Goal: Information Seeking & Learning: Learn about a topic

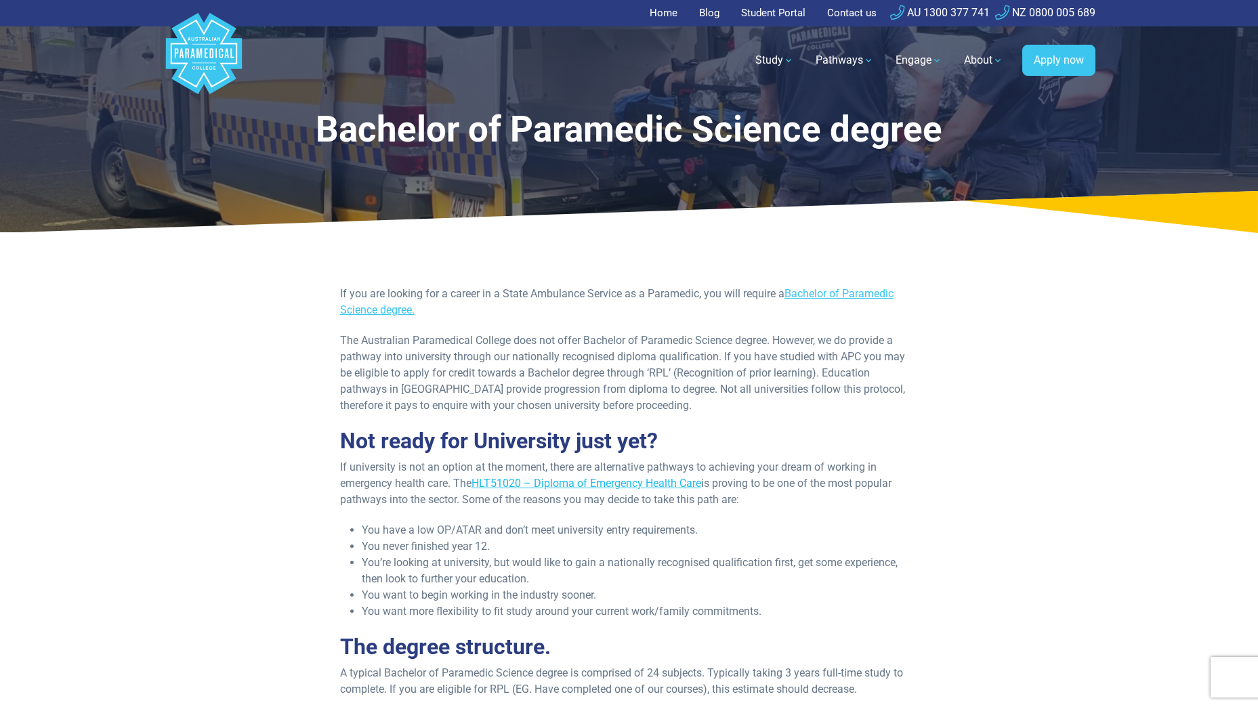
click at [563, 484] on link "HLT51020 – Diploma of Emergency Health Care" at bounding box center [586, 483] width 230 height 13
drag, startPoint x: 706, startPoint y: 483, endPoint x: 536, endPoint y: 482, distance: 170.0
click at [536, 482] on p "If university is not an option at the moment, there are alternative pathways to…" at bounding box center [629, 483] width 578 height 49
drag, startPoint x: 536, startPoint y: 482, endPoint x: 551, endPoint y: 482, distance: 14.9
copy link "Diploma of Emergency Health Care"
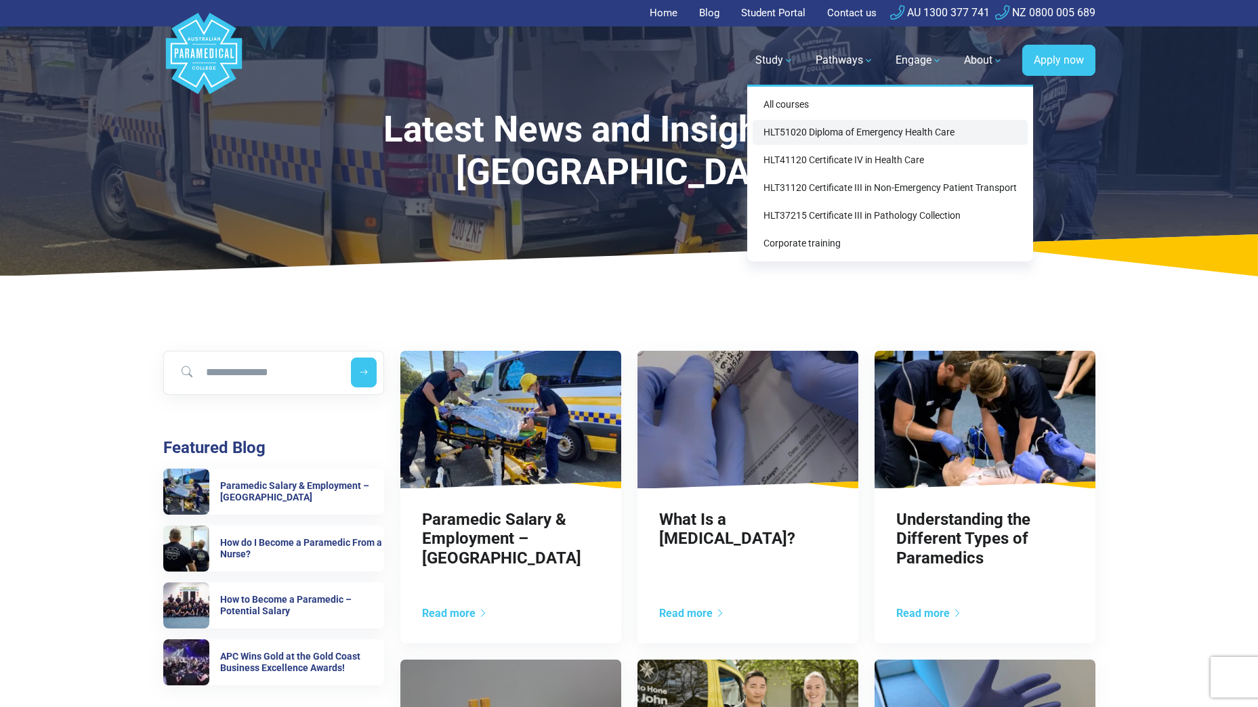
click at [827, 138] on link "HLT51020 Diploma of Emergency Health Care" at bounding box center [889, 132] width 275 height 25
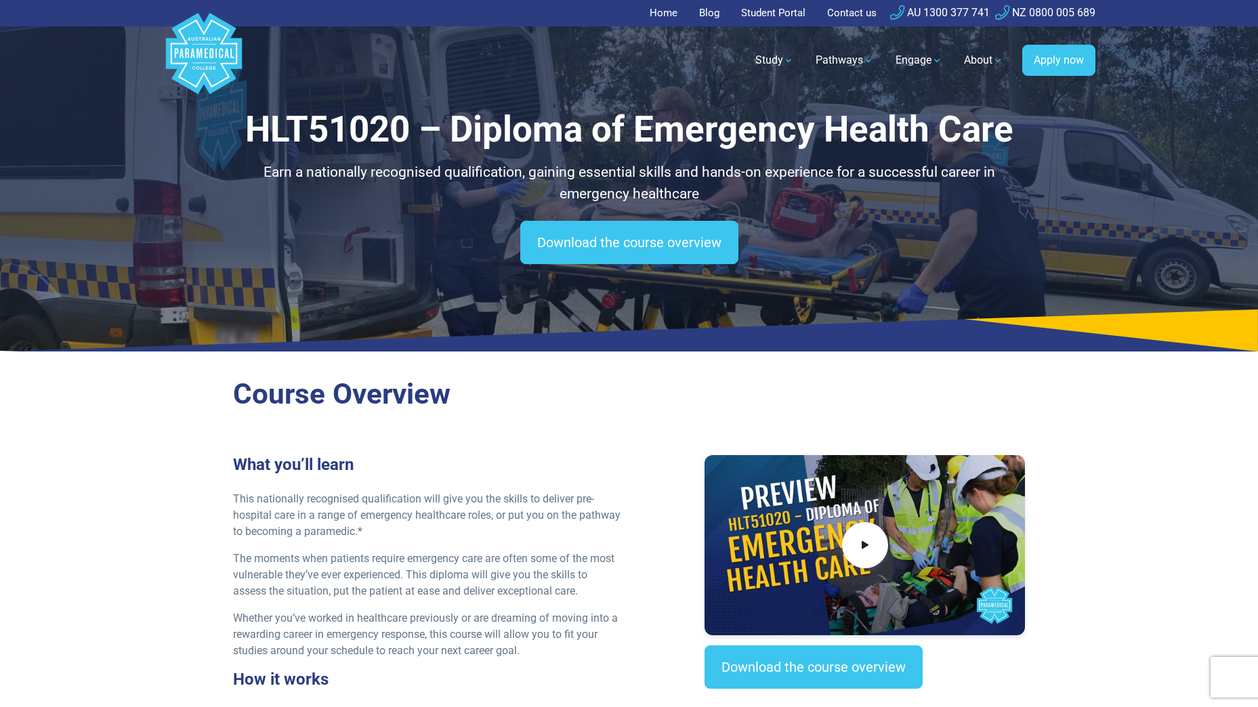
click at [220, 42] on polygon "Australian Paramedical College" at bounding box center [203, 53] width 76 height 81
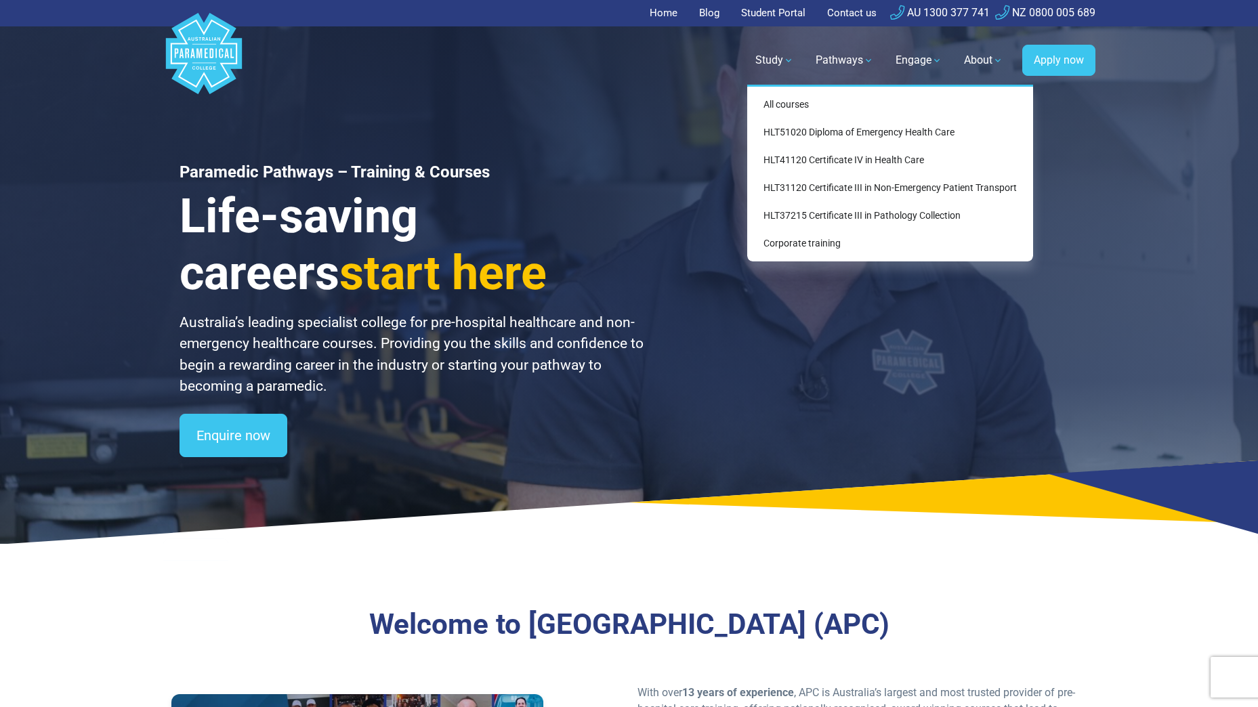
click at [765, 58] on link "Study" at bounding box center [774, 60] width 55 height 38
click at [801, 97] on div "All courses HLT51020 Diploma of Emergency Health Care HLT41120 Certificate IV i…" at bounding box center [890, 173] width 286 height 177
click at [805, 102] on link "All courses" at bounding box center [889, 104] width 275 height 25
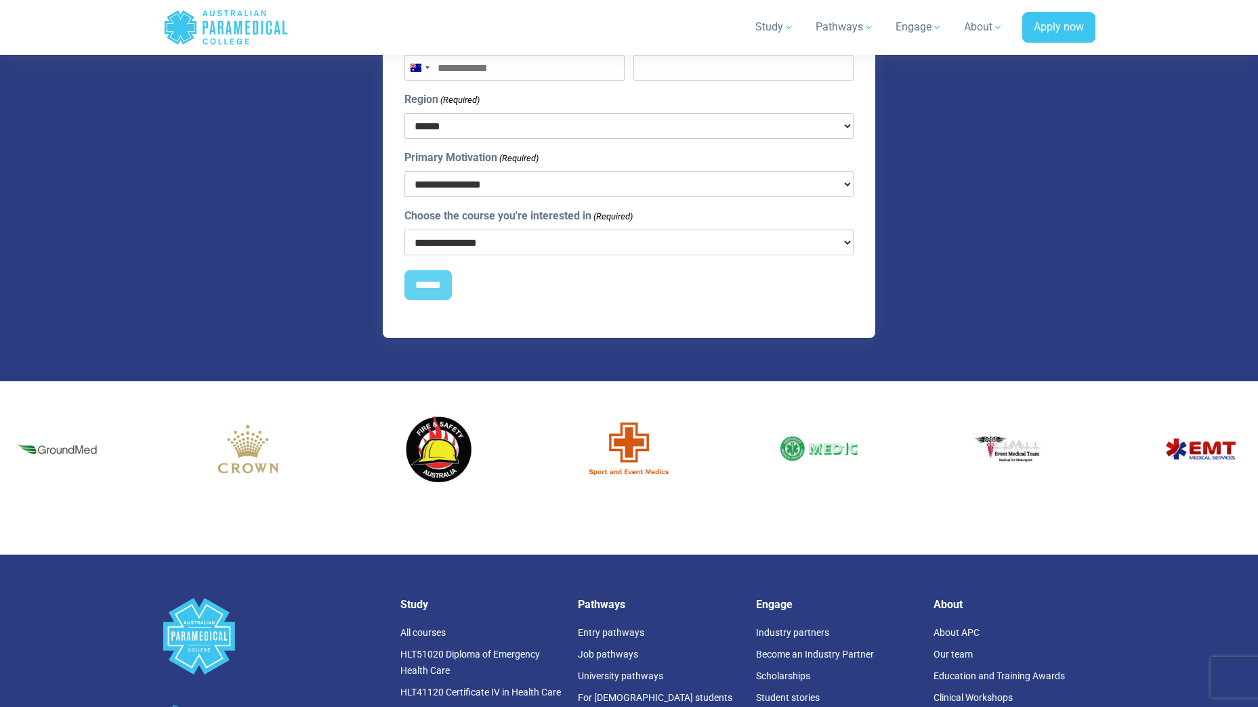
scroll to position [1896, 0]
